Goal: Task Accomplishment & Management: Manage account settings

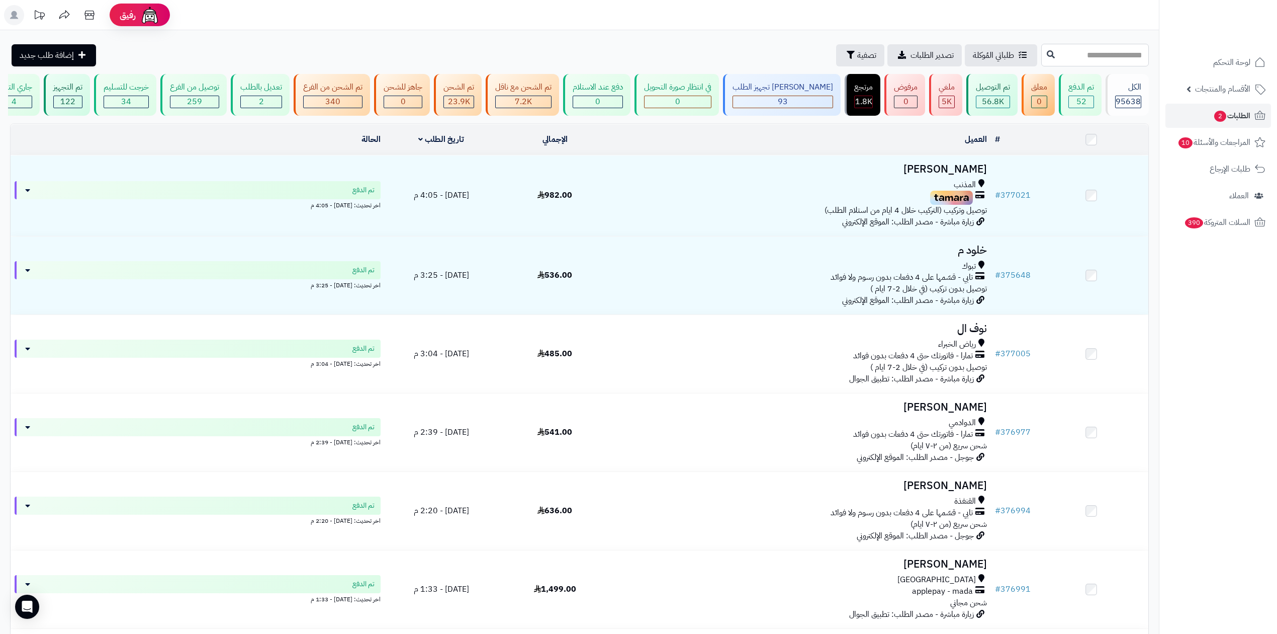
click at [1125, 48] on input "text" at bounding box center [1096, 55] width 108 height 23
click at [836, 44] on button "تصفية" at bounding box center [860, 55] width 48 height 22
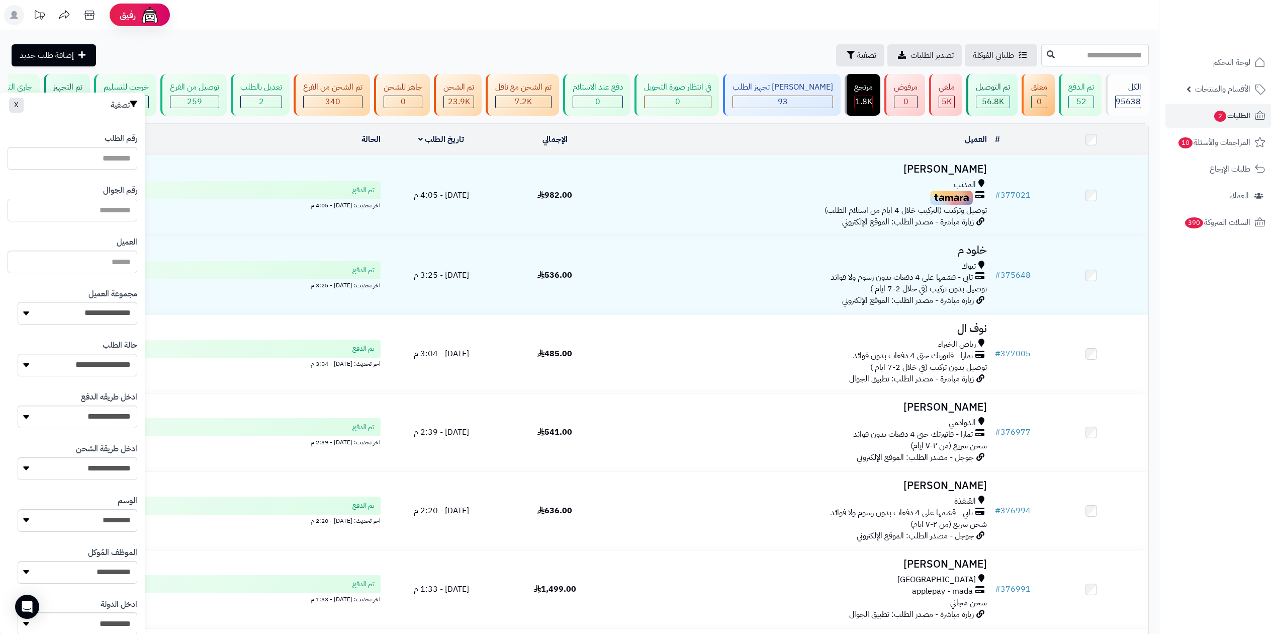
click at [111, 219] on input "text" at bounding box center [73, 210] width 130 height 23
type input "*********"
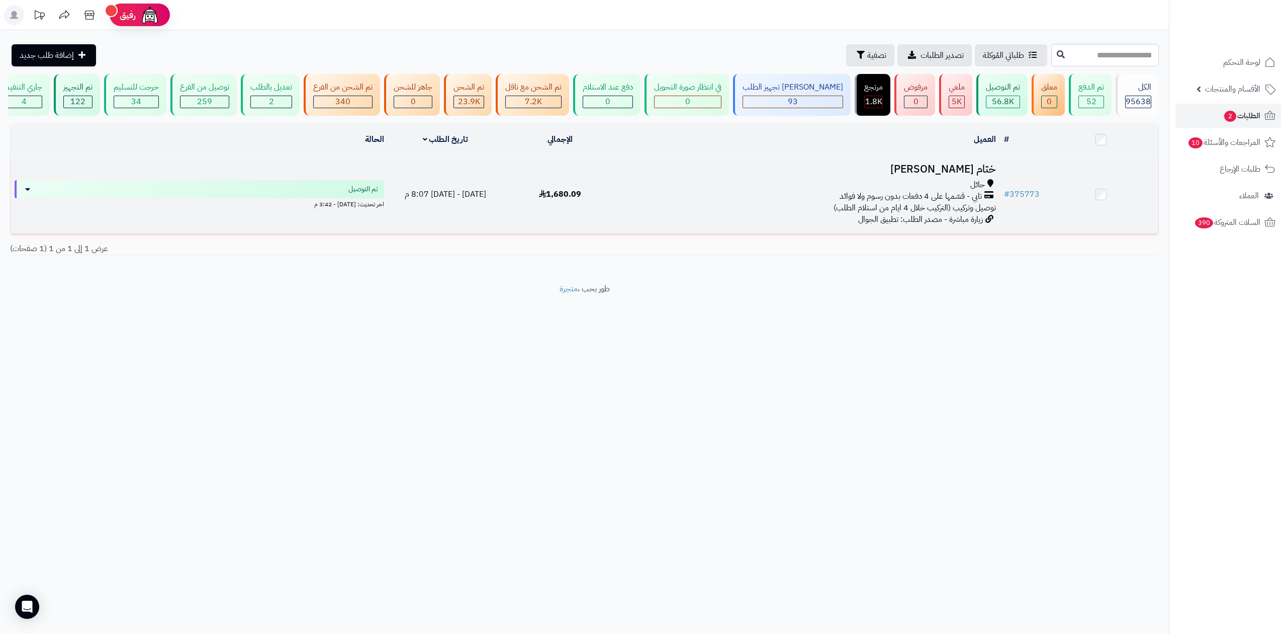
click at [979, 173] on h3 "ختام الدليهان" at bounding box center [809, 169] width 374 height 12
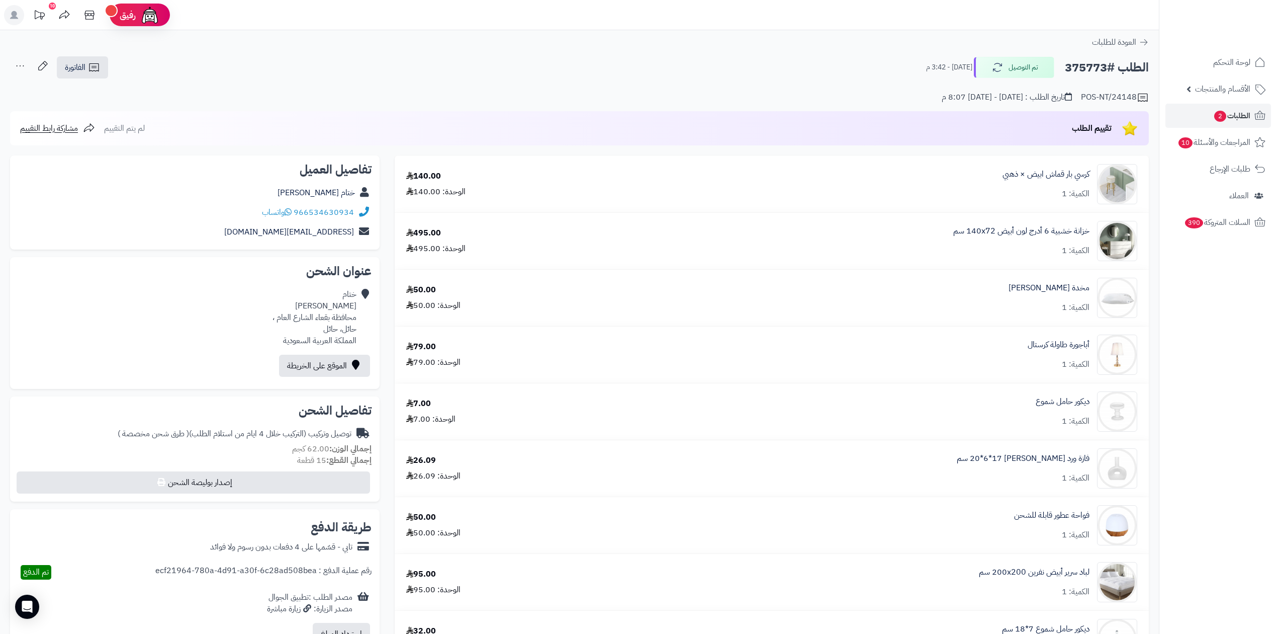
click at [1105, 75] on h2 "الطلب #375773" at bounding box center [1107, 67] width 84 height 21
copy h2 "375773"
click at [827, 65] on div "الطلب #375773 تم التوصيل اليوم - 3:42 م الفاتورة طباعة الفاتورة إرسال الفاتورة …" at bounding box center [579, 68] width 1139 height 24
drag, startPoint x: 294, startPoint y: 210, endPoint x: 354, endPoint y: 206, distance: 59.9
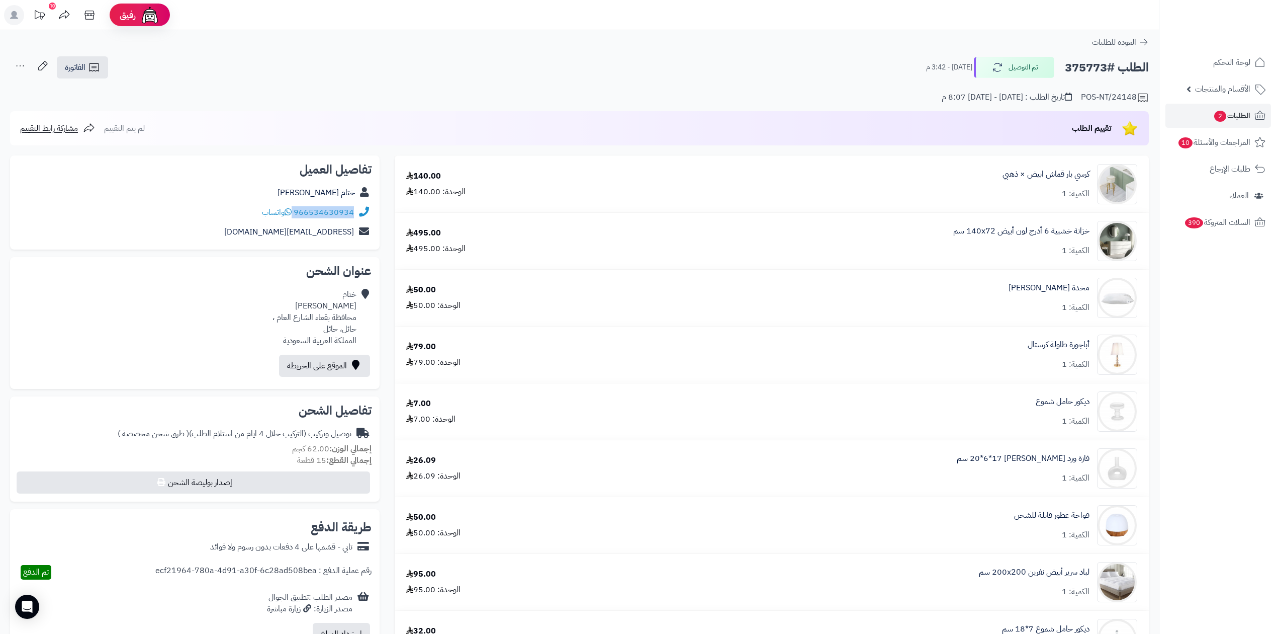
click at [354, 206] on div "966534630934 واتساب" at bounding box center [195, 213] width 354 height 20
copy div "966534630934"
click at [542, 84] on div "POS-NT/24148 تاريخ الطلب : الأربعاء - ١٠ سبتمبر ٢٠٢٥ - 8:07 م" at bounding box center [579, 91] width 1139 height 24
drag, startPoint x: 295, startPoint y: 212, endPoint x: 355, endPoint y: 218, distance: 60.6
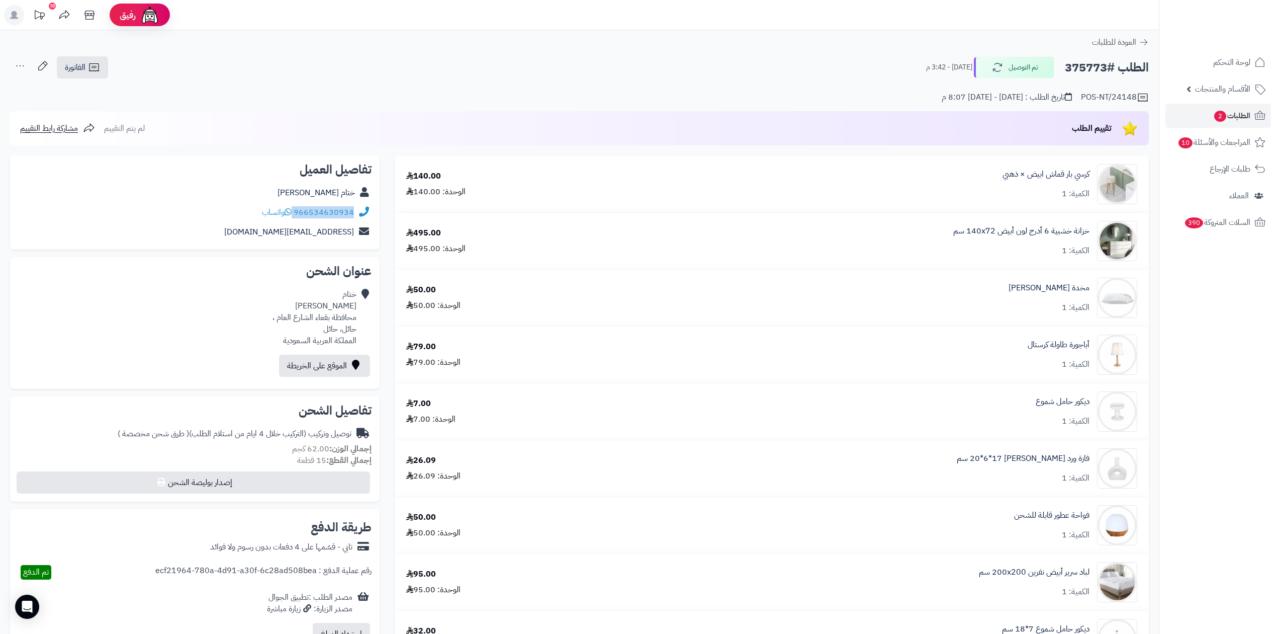
click at [355, 218] on div "966534630934 واتساب" at bounding box center [195, 213] width 354 height 20
copy div "966534630934"
click at [1077, 67] on h2 "الطلب #375773" at bounding box center [1107, 67] width 84 height 21
copy h2 "375773"
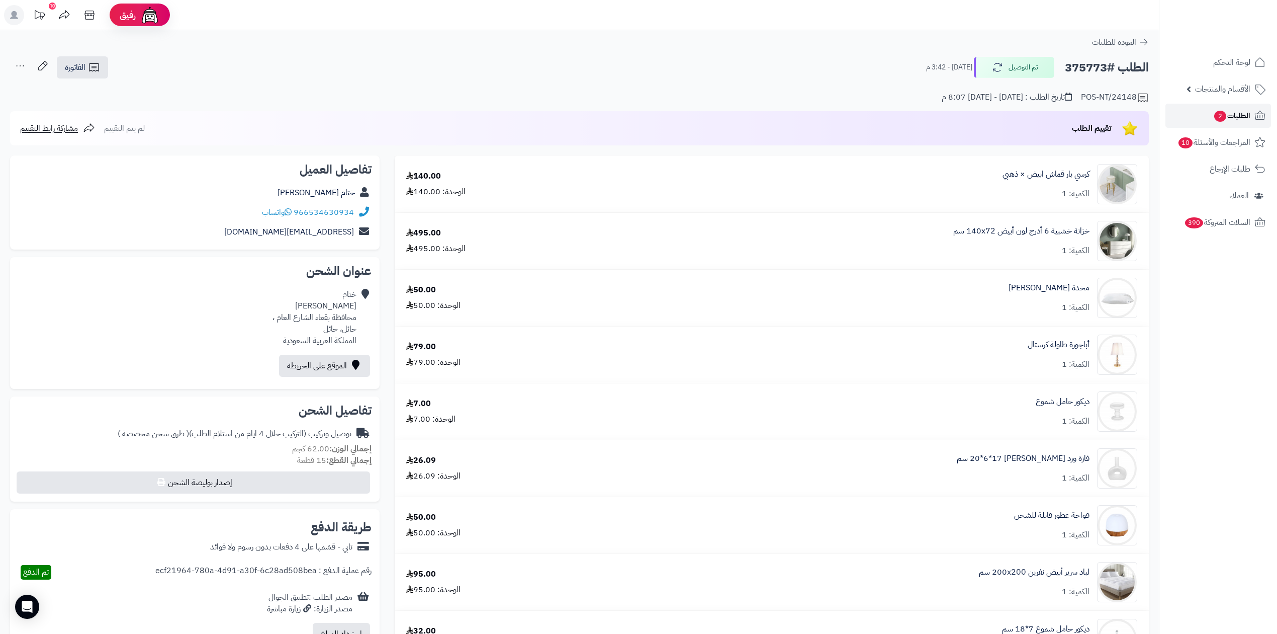
click at [1196, 109] on link "الطلبات 2" at bounding box center [1219, 116] width 106 height 24
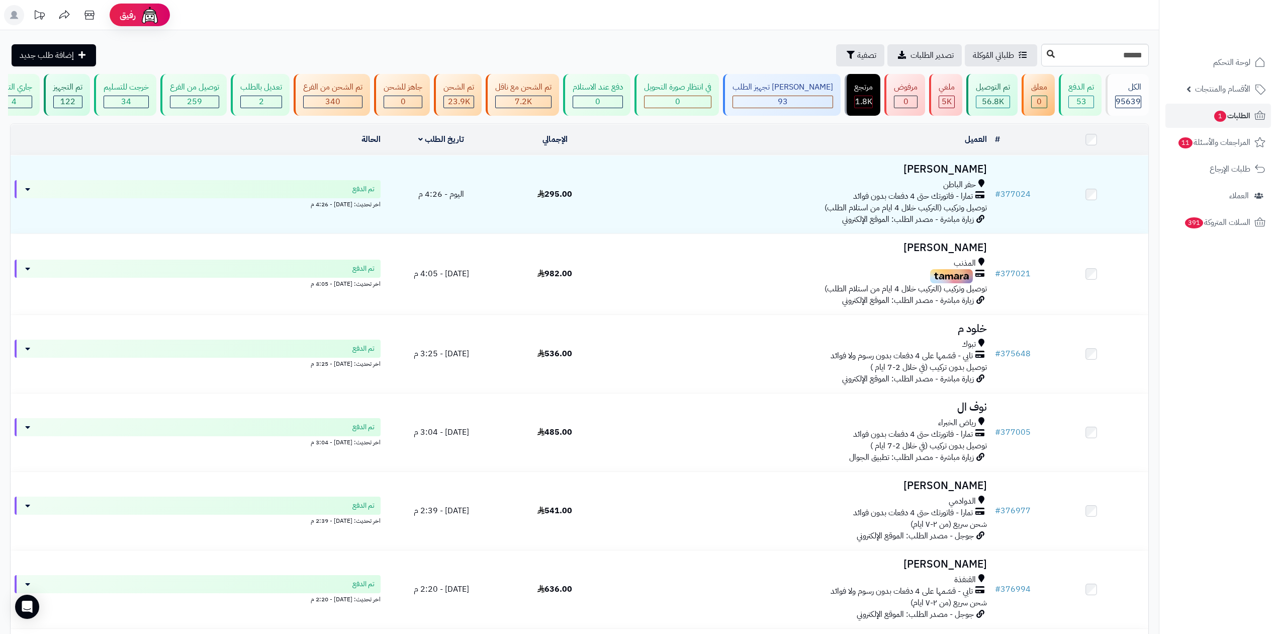
type input "******"
click at [1047, 58] on icon at bounding box center [1051, 54] width 8 height 8
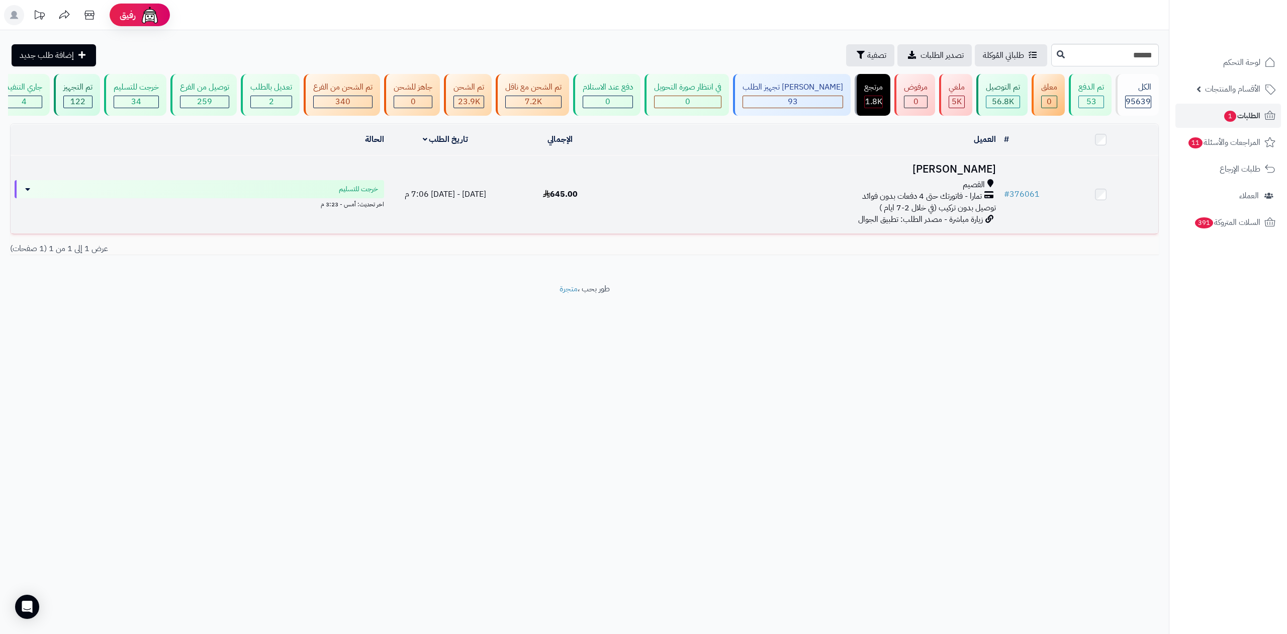
click at [976, 167] on h3 "[PERSON_NAME]" at bounding box center [809, 169] width 374 height 12
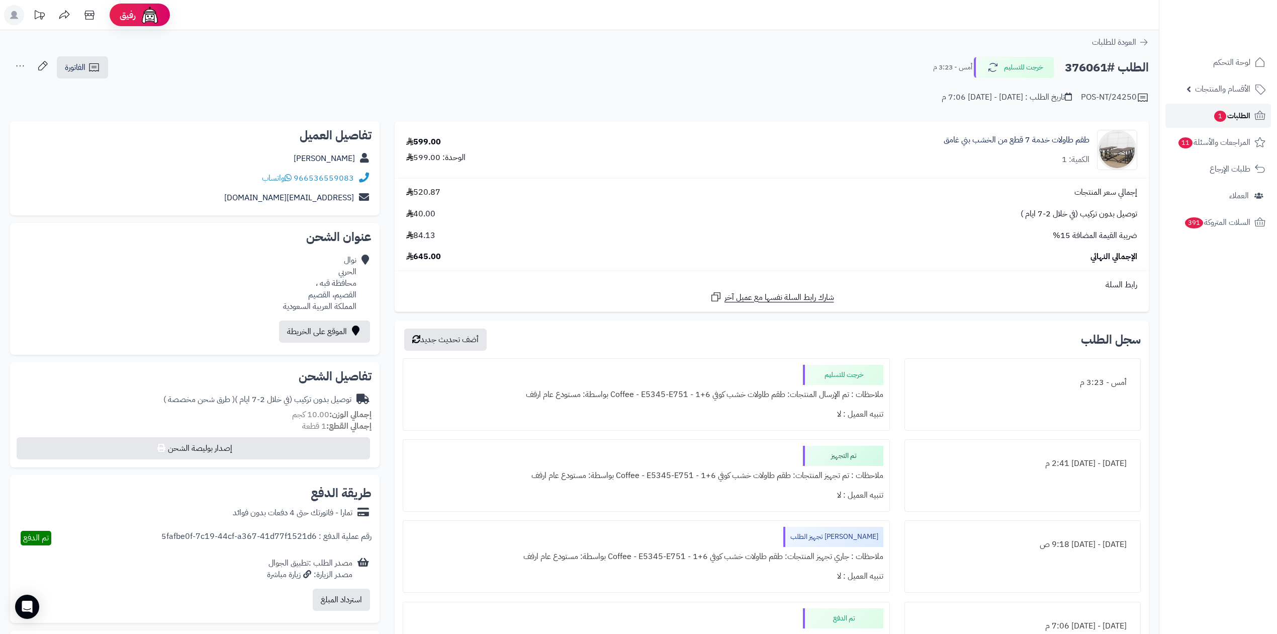
click at [1177, 120] on link "الطلبات 1" at bounding box center [1219, 116] width 106 height 24
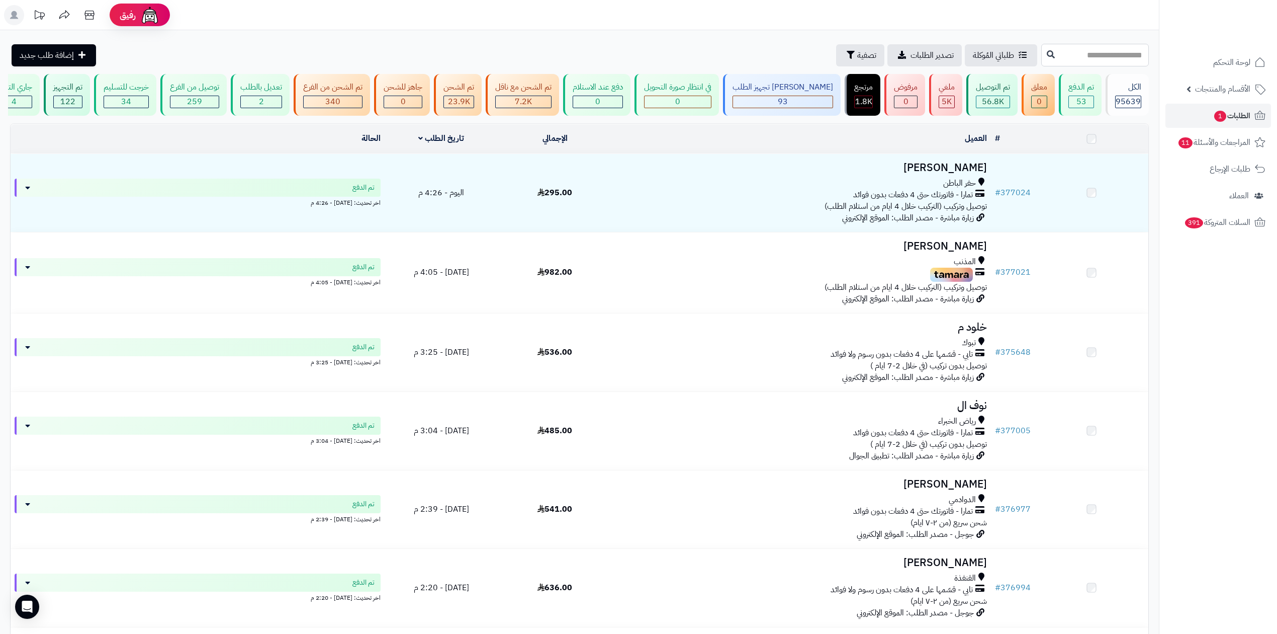
click at [1107, 53] on input "text" at bounding box center [1096, 55] width 108 height 23
click at [857, 55] on span "تصفية" at bounding box center [866, 55] width 19 height 12
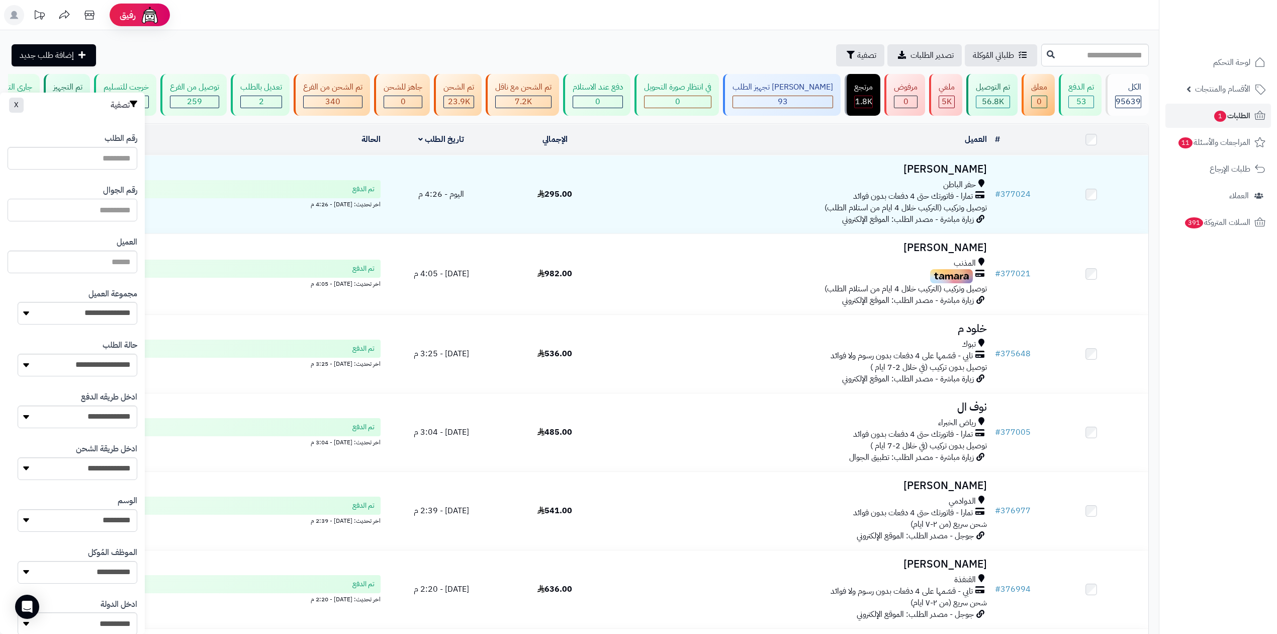
click at [65, 199] on input "text" at bounding box center [73, 210] width 130 height 23
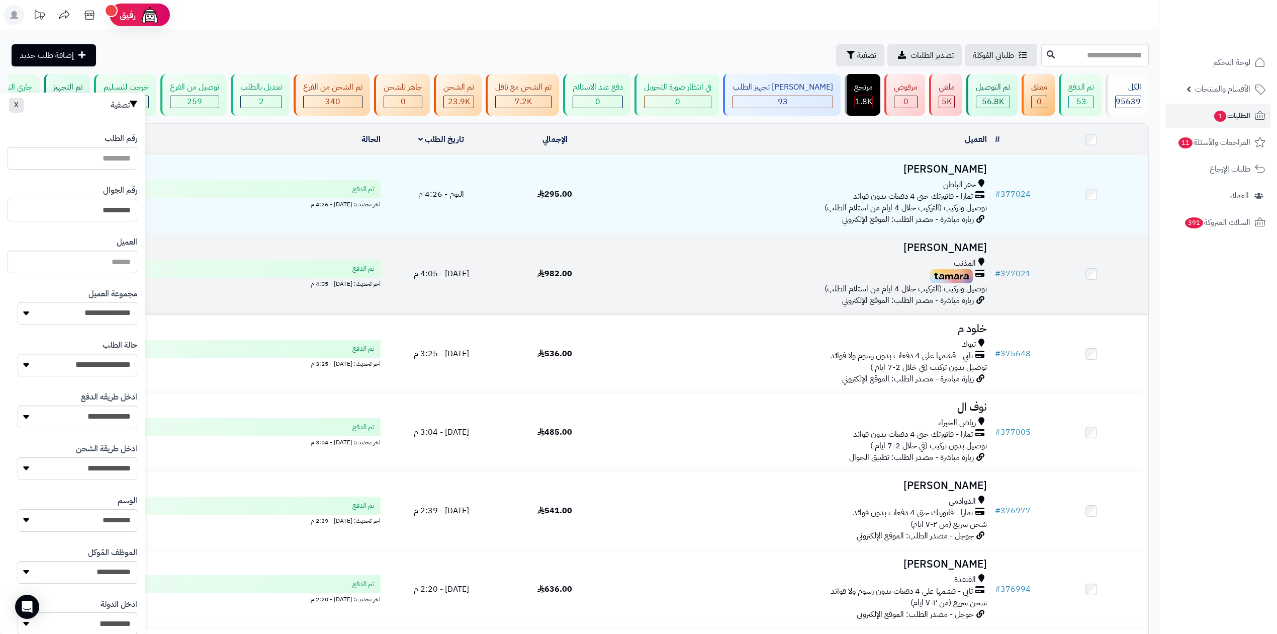
type input "*********"
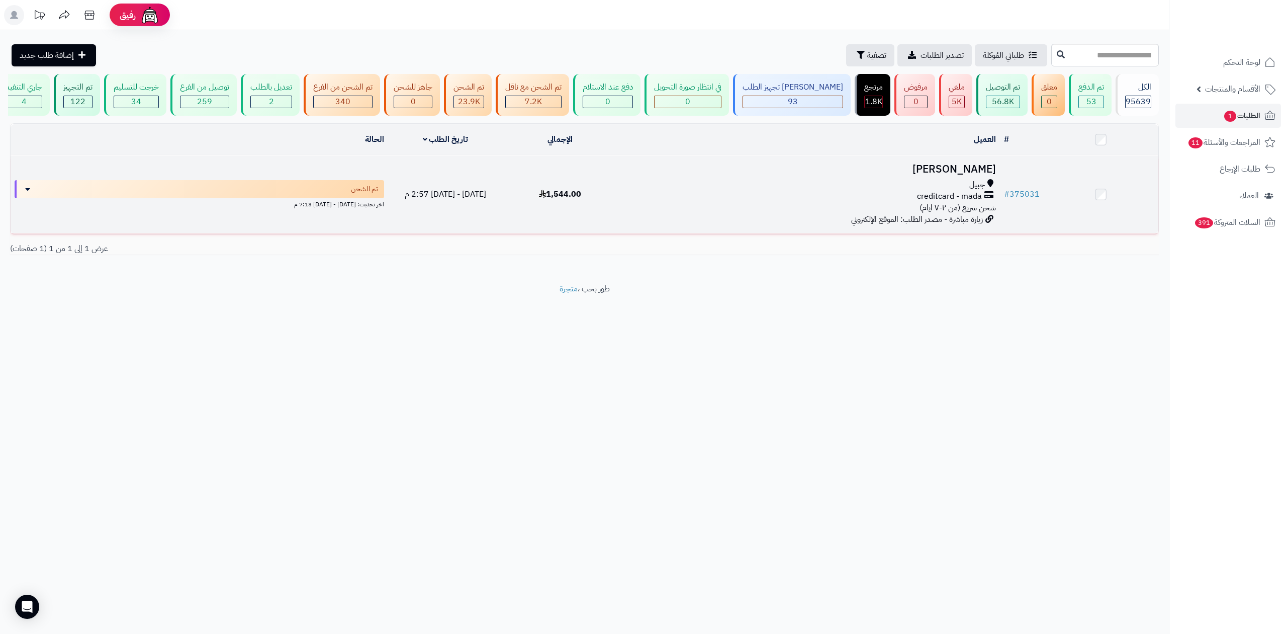
click at [927, 185] on div "جبيل" at bounding box center [809, 185] width 374 height 12
